Goal: Task Accomplishment & Management: Use online tool/utility

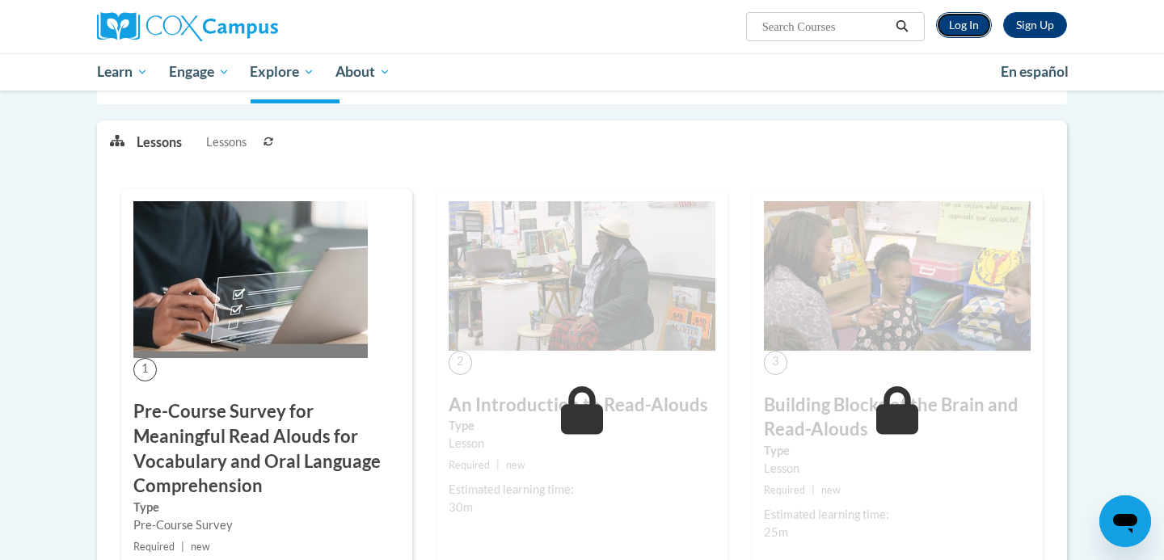
click at [967, 26] on link "Log In" at bounding box center [964, 25] width 56 height 26
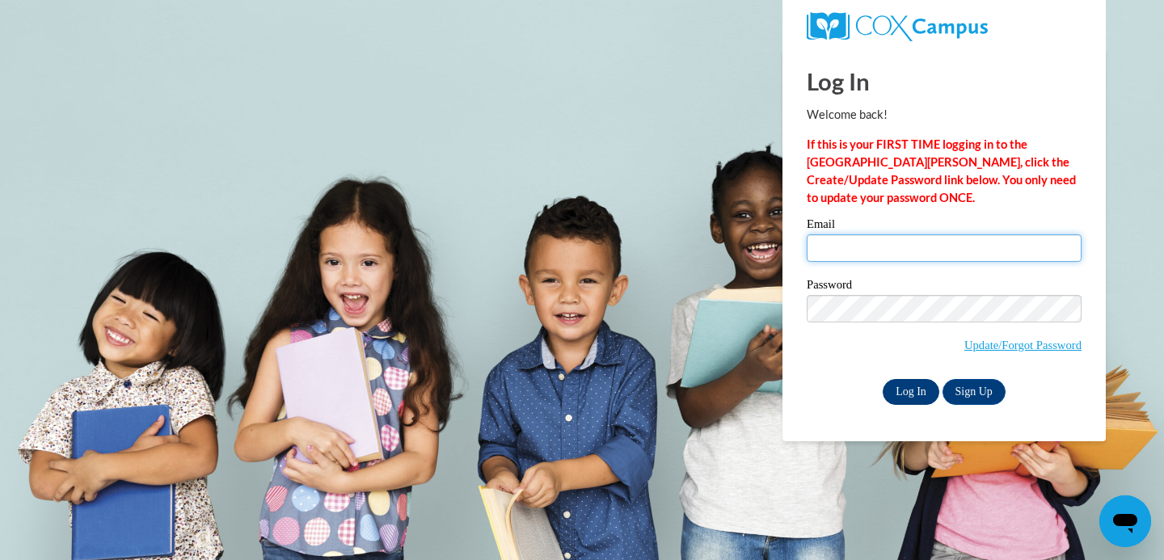
type input "fionagormican@gmail.com"
click at [901, 394] on input "Log In" at bounding box center [911, 392] width 57 height 26
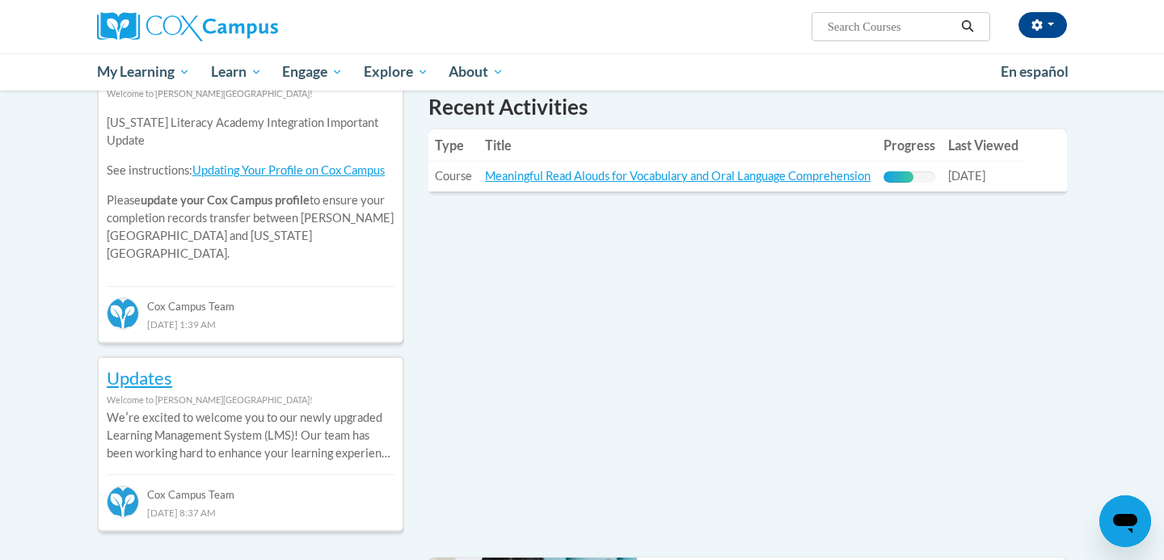
scroll to position [614, 0]
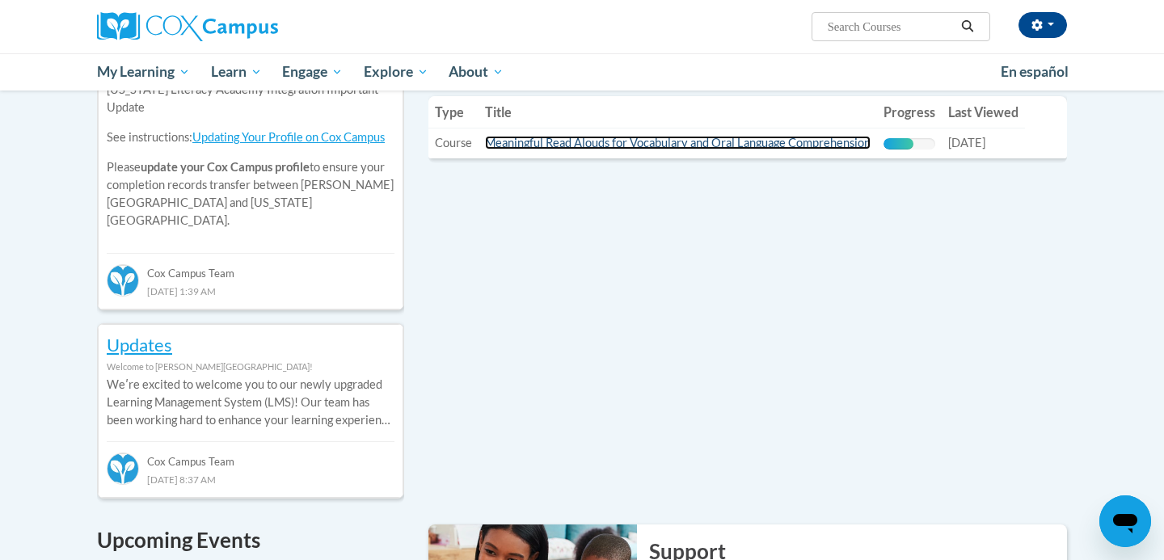
click at [639, 138] on link "Meaningful Read Alouds for Vocabulary and Oral Language Comprehension" at bounding box center [678, 143] width 386 height 14
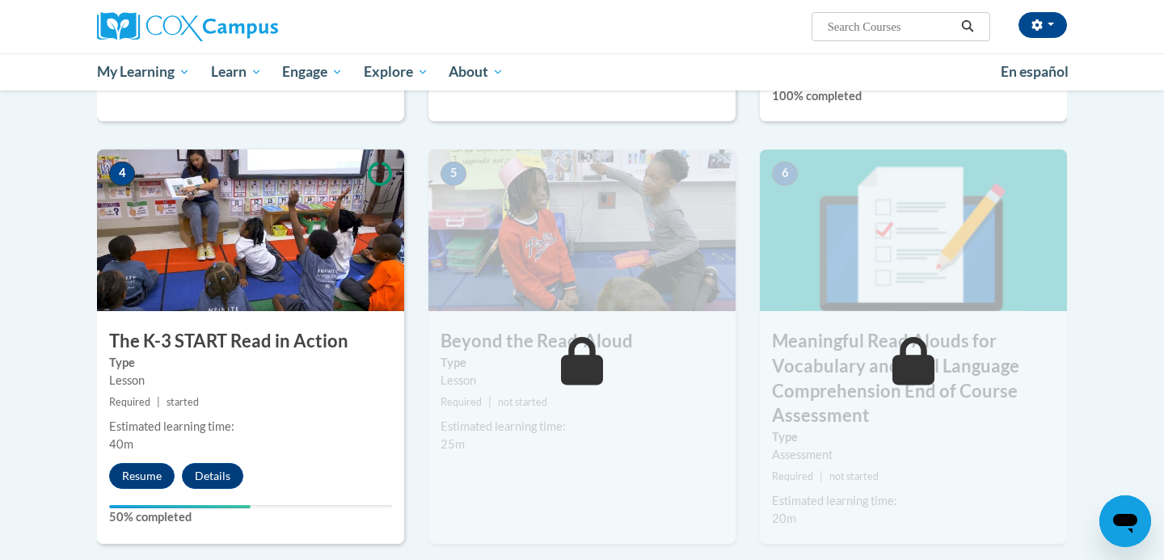
scroll to position [881, 0]
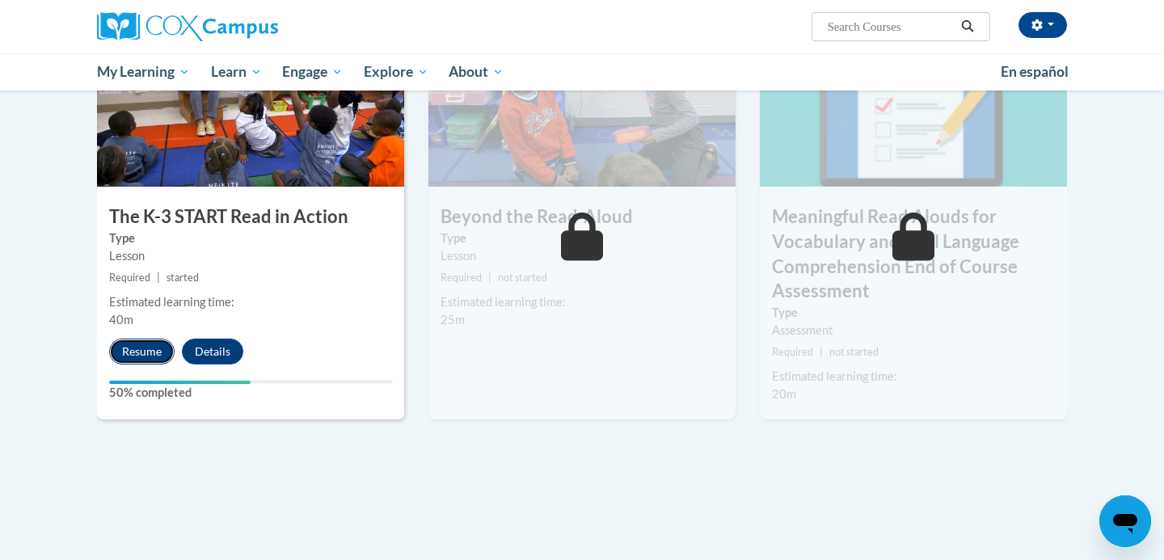
click at [140, 351] on button "Resume" at bounding box center [141, 352] width 65 height 26
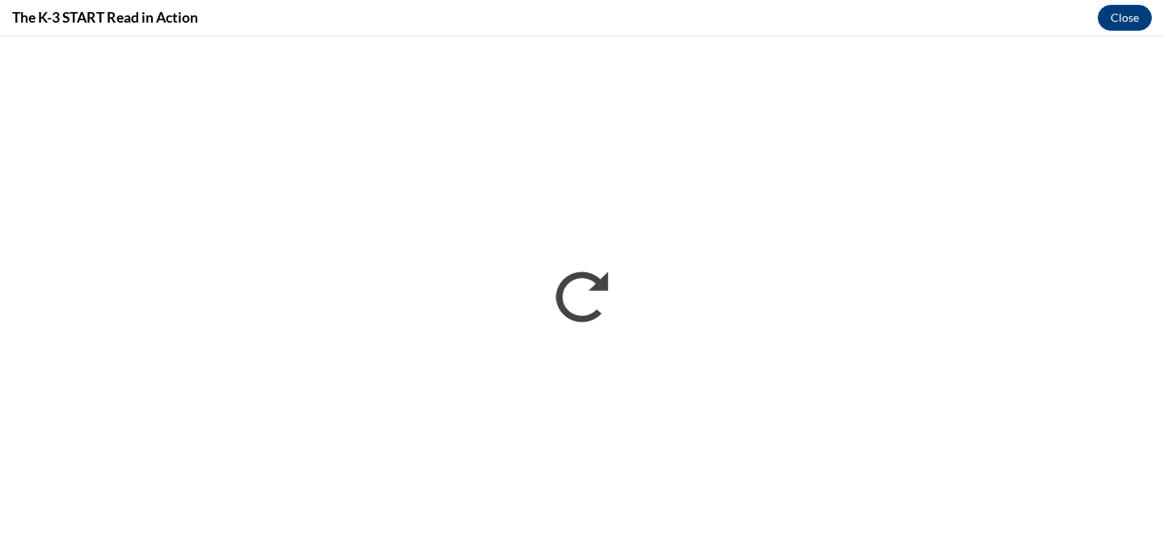
scroll to position [0, 0]
